Goal: Find contact information: Find contact information

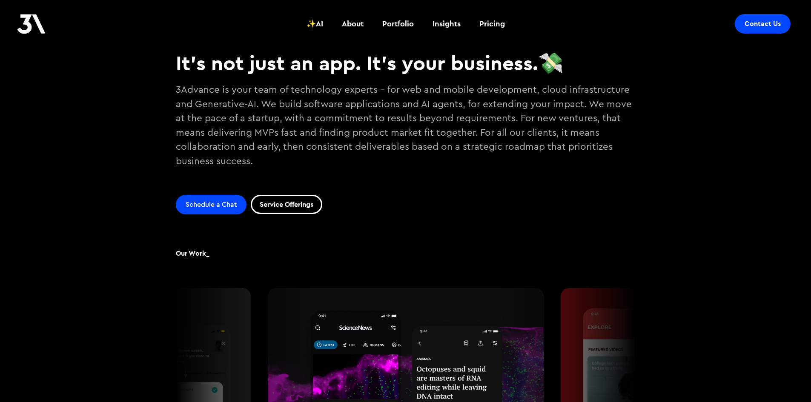
scroll to position [340, 0]
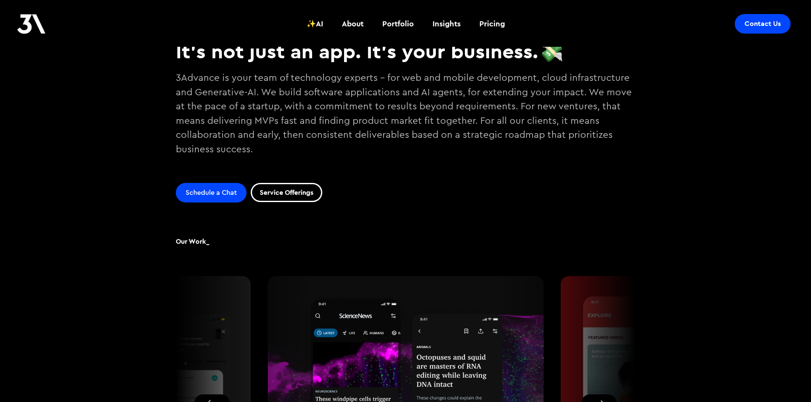
click at [782, 23] on link "Contact Us" at bounding box center [762, 24] width 56 height 20
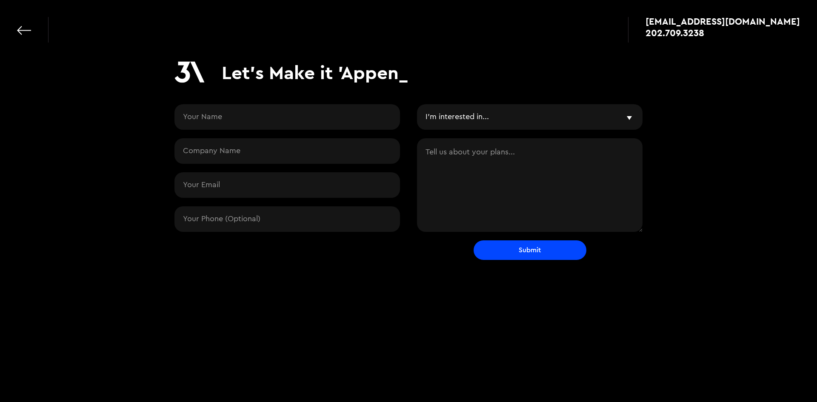
click at [13, 31] on div "apps@3advance.com 202.709.3238" at bounding box center [408, 25] width 817 height 51
click at [30, 30] on link at bounding box center [24, 30] width 14 height 14
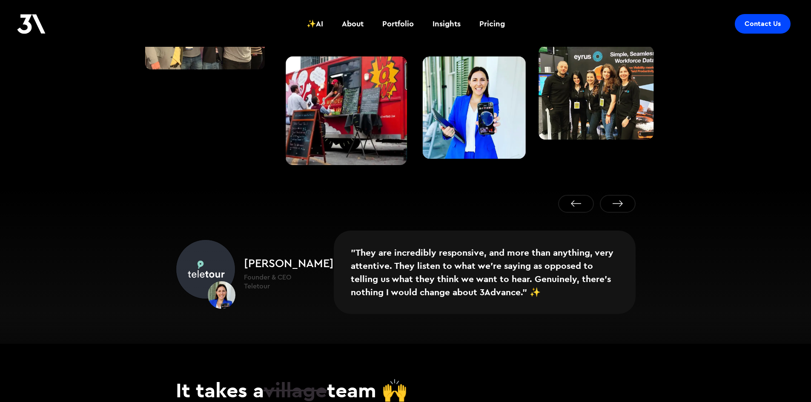
scroll to position [1214, 0]
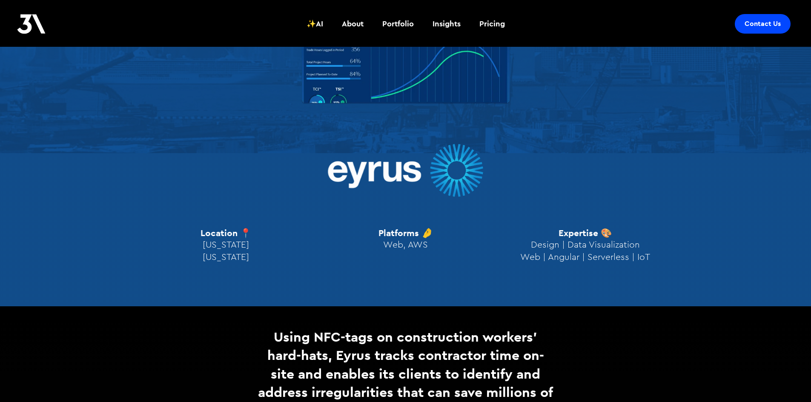
scroll to position [340, 0]
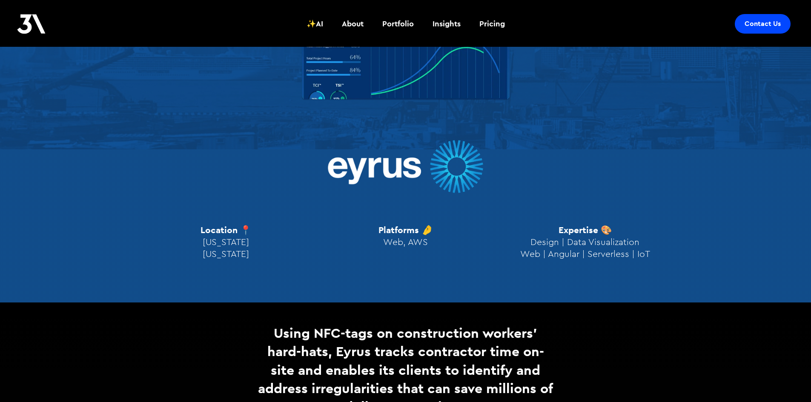
click at [229, 231] on div "Location 📍 [US_STATE][GEOGRAPHIC_DATA][US_STATE]" at bounding box center [225, 242] width 51 height 36
click at [228, 246] on span "[US_STATE] [US_STATE]" at bounding box center [226, 248] width 46 height 21
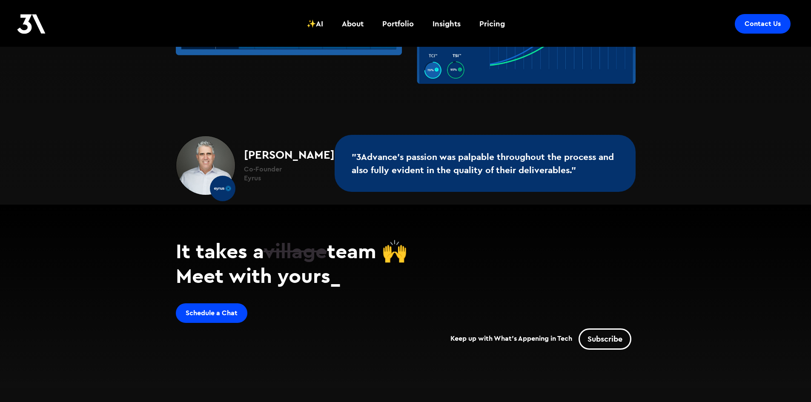
scroll to position [1588, 0]
